Goal: Register for event/course

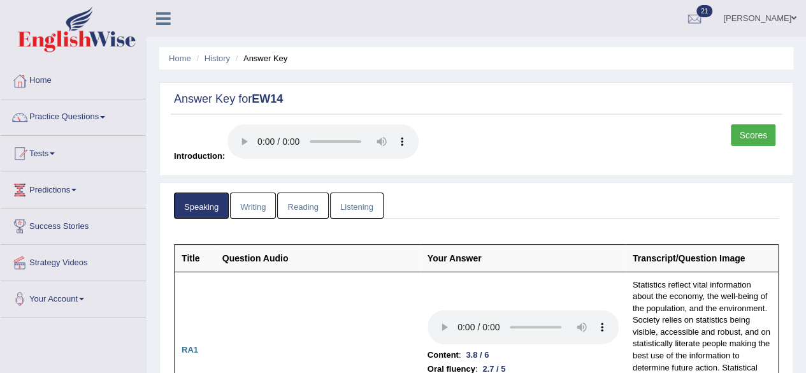
click at [541, 4] on ul "Pramod Jayasooriya Toggle navigation Username: pramod_parramatta Access Type: O…" at bounding box center [576, 18] width 462 height 36
click at [42, 69] on link "Home" at bounding box center [73, 79] width 145 height 32
click at [44, 75] on link "Home" at bounding box center [72, 79] width 142 height 32
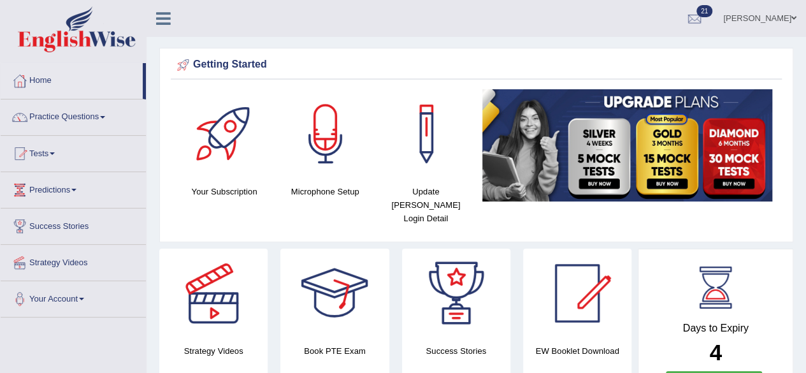
click at [331, 185] on h4 "Microphone Setup" at bounding box center [325, 191] width 88 height 13
click at [327, 150] on div at bounding box center [325, 133] width 89 height 89
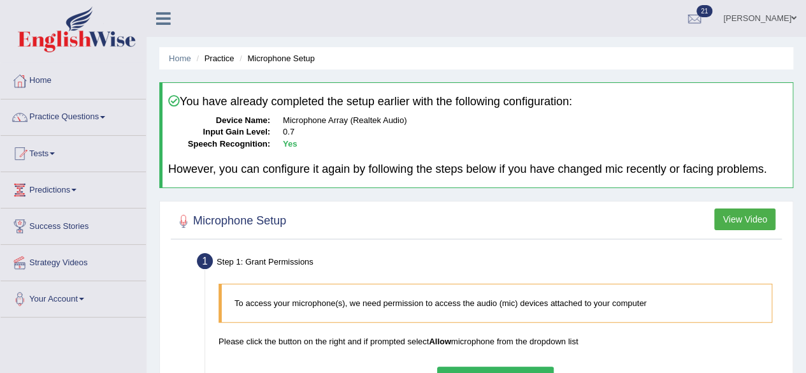
click at [164, 18] on icon at bounding box center [163, 18] width 15 height 17
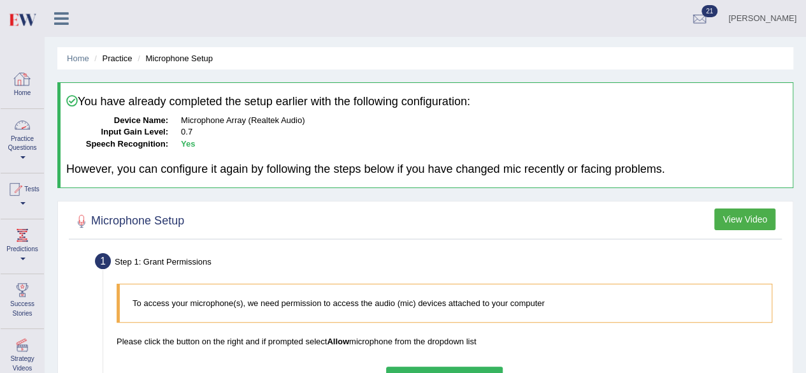
click at [28, 96] on link "Home" at bounding box center [22, 83] width 43 height 41
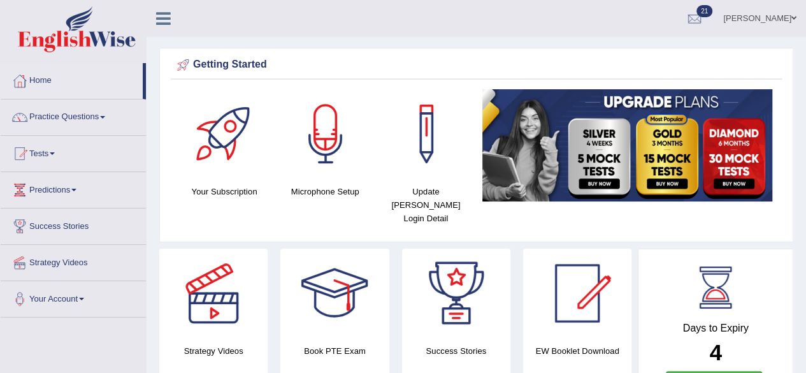
click at [217, 295] on div at bounding box center [213, 293] width 89 height 89
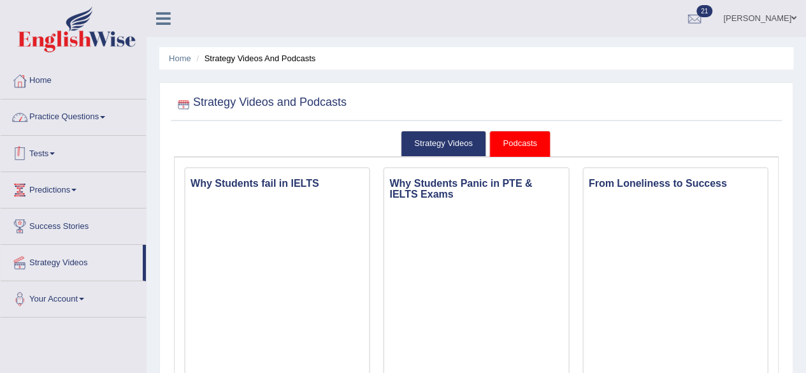
click at [55, 152] on span at bounding box center [52, 153] width 5 height 3
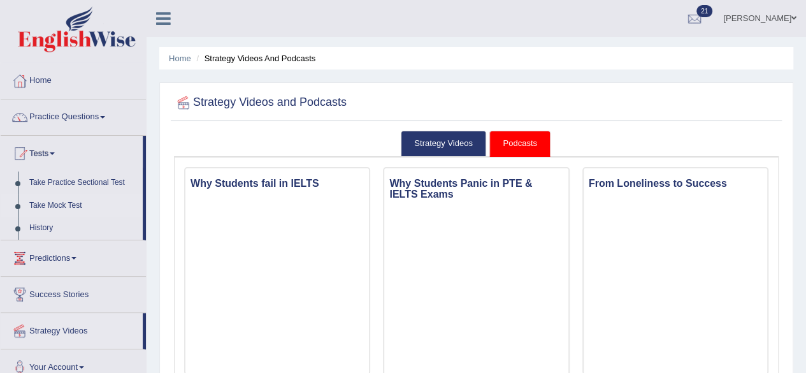
click at [68, 204] on link "Take Mock Test" at bounding box center [83, 205] width 119 height 23
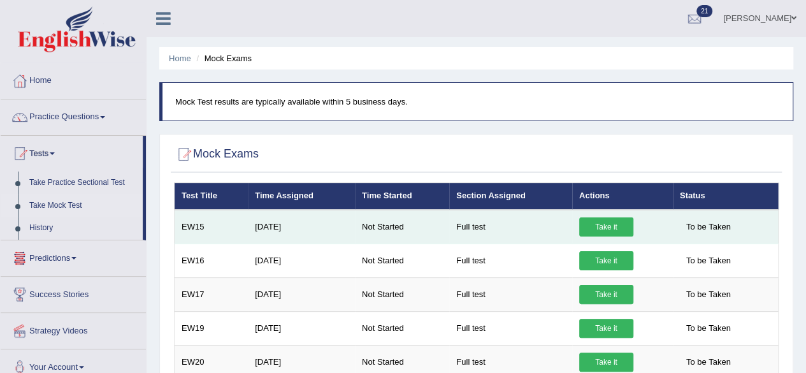
click at [590, 224] on link "Take it" at bounding box center [606, 226] width 54 height 19
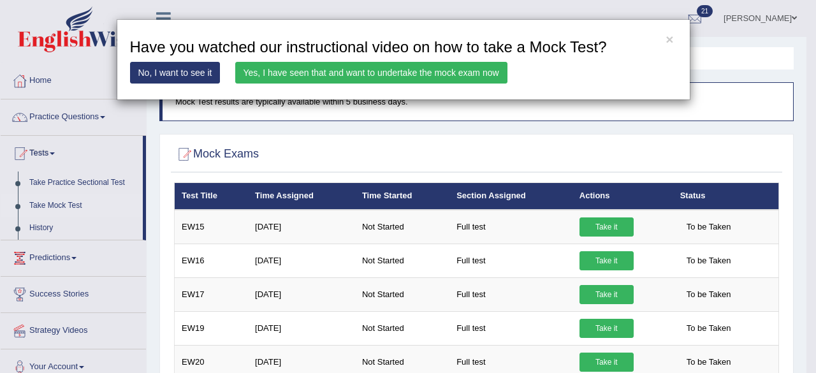
click at [393, 71] on link "Yes, I have seen that and want to undertake the mock exam now" at bounding box center [371, 73] width 272 height 22
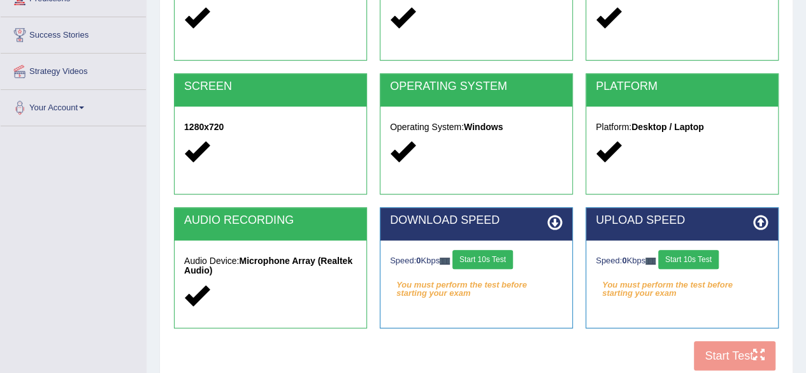
scroll to position [255, 0]
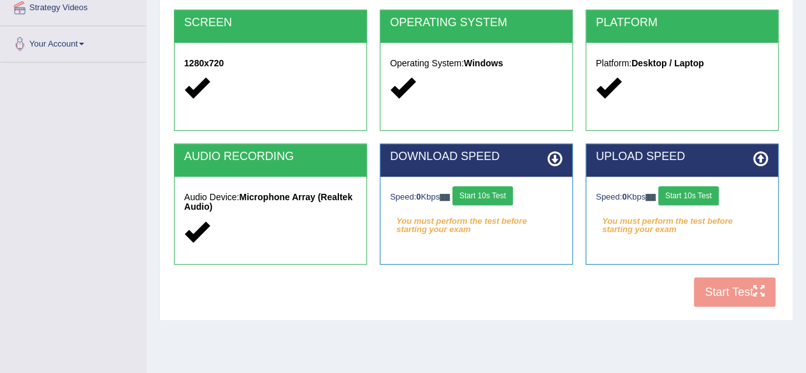
click at [488, 191] on button "Start 10s Test" at bounding box center [482, 195] width 61 height 19
click at [697, 196] on button "Start 10s Test" at bounding box center [688, 195] width 61 height 19
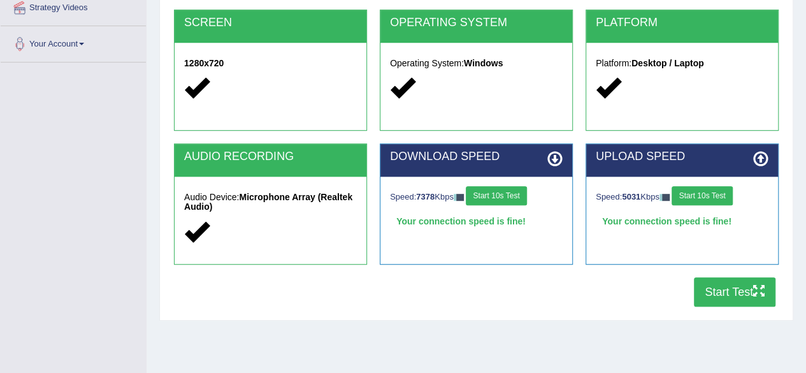
click at [744, 290] on button "Start Test" at bounding box center [735, 291] width 82 height 29
